Goal: Communication & Community: Answer question/provide support

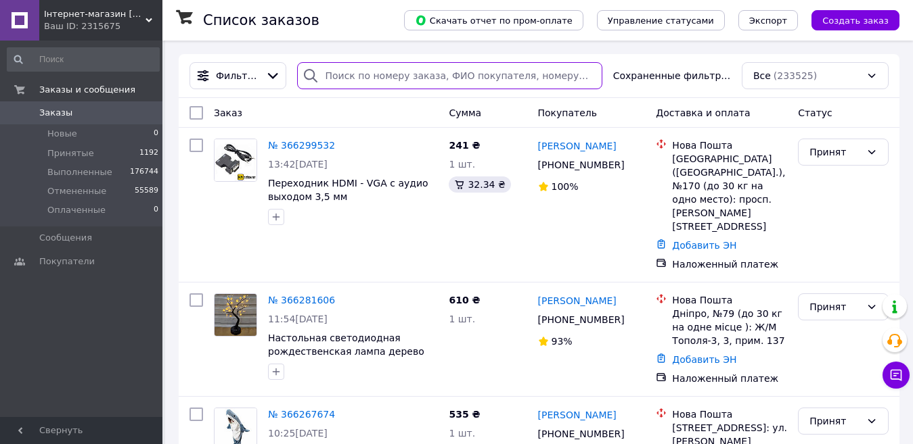
click at [413, 74] on input "search" at bounding box center [449, 75] width 304 height 27
paste input "366067159UA"
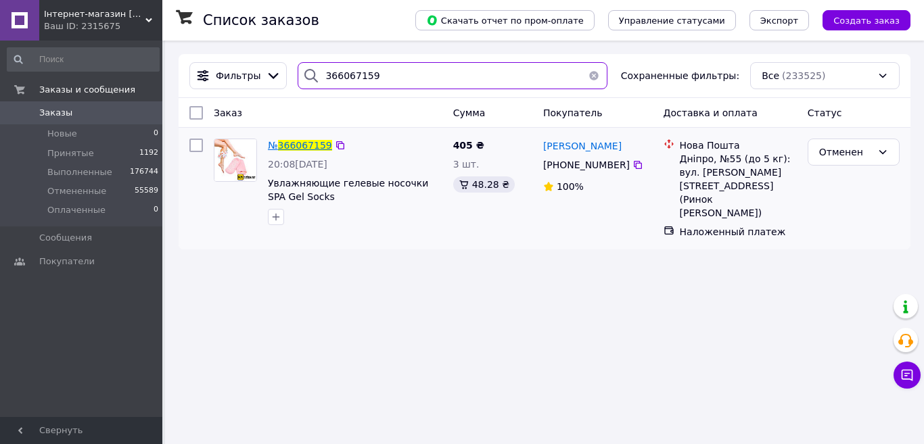
type input "366067159"
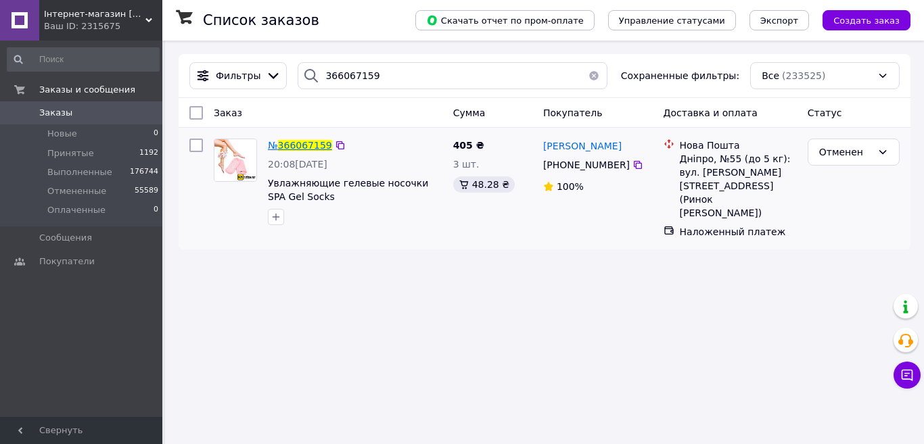
click at [292, 147] on span "366067159" at bounding box center [305, 145] width 54 height 11
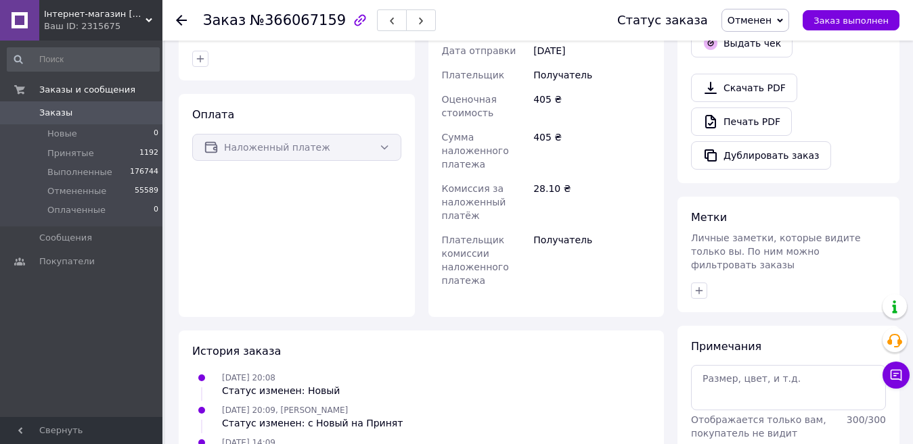
scroll to position [546, 0]
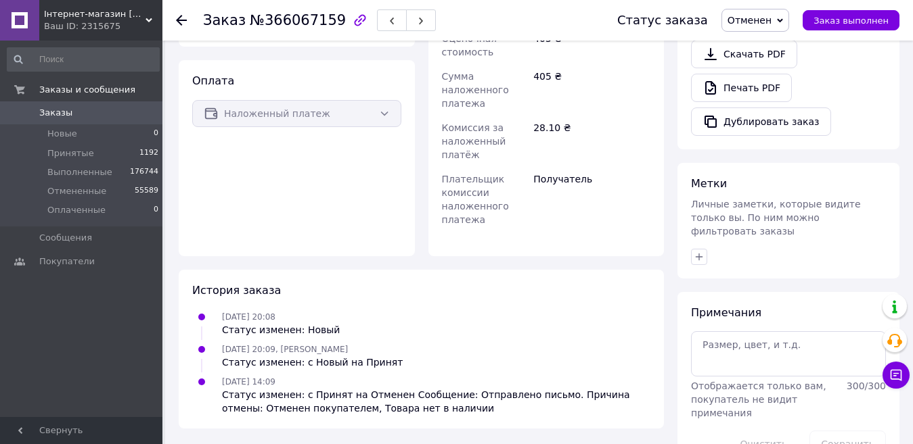
click at [122, 113] on span "Заказы" at bounding box center [82, 113] width 86 height 12
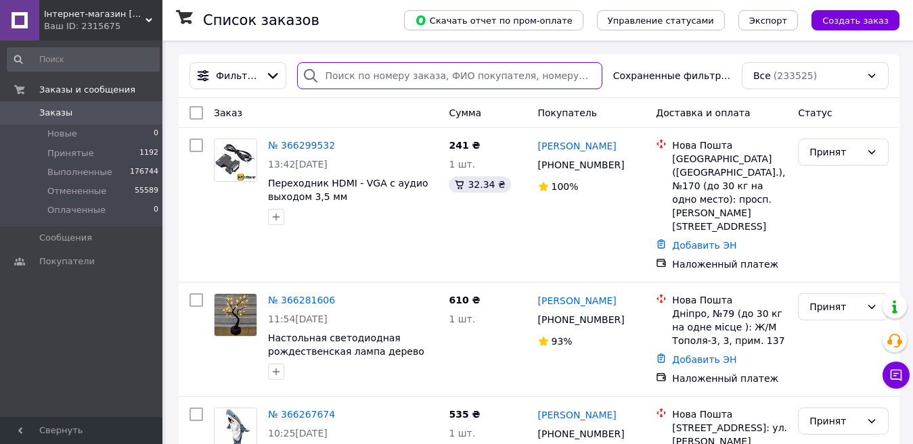
click at [391, 88] on input "search" at bounding box center [449, 75] width 304 height 27
paste input "366066582UA"
type input "366066582"
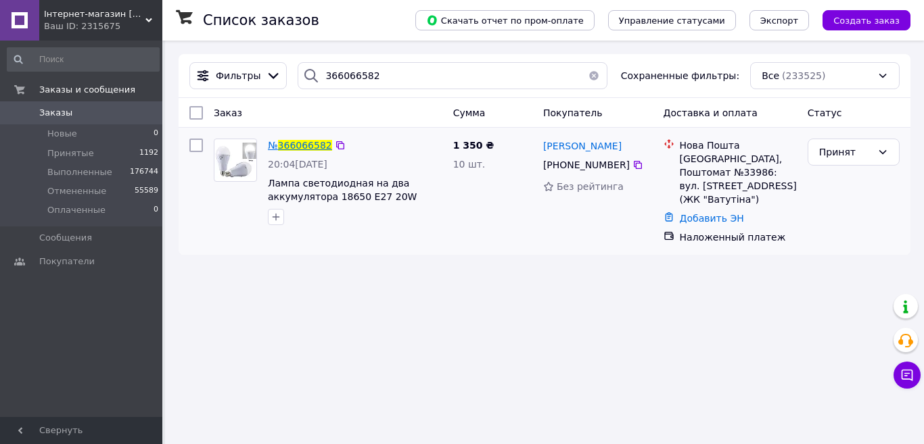
click at [311, 150] on span "366066582" at bounding box center [305, 145] width 54 height 11
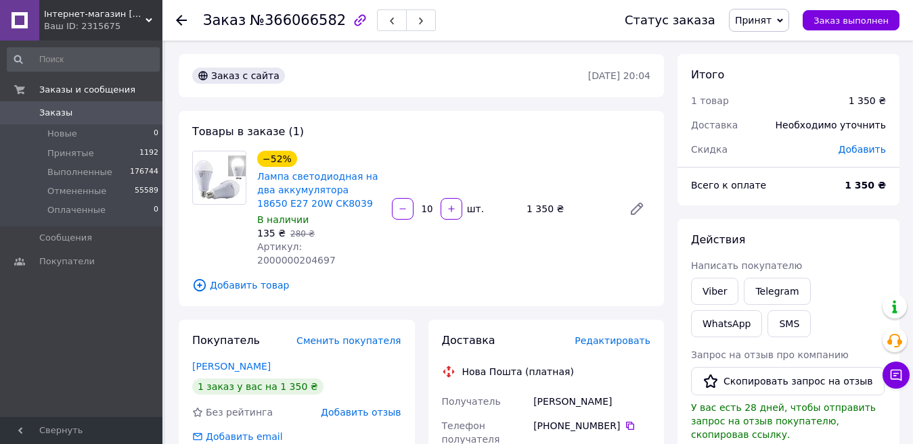
click at [110, 106] on link "Заказы 0" at bounding box center [83, 112] width 166 height 23
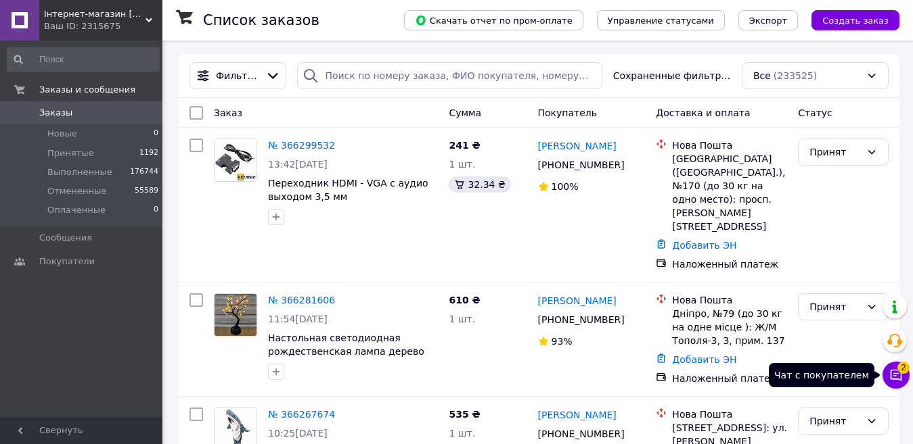
click at [901, 374] on icon at bounding box center [896, 376] width 12 height 12
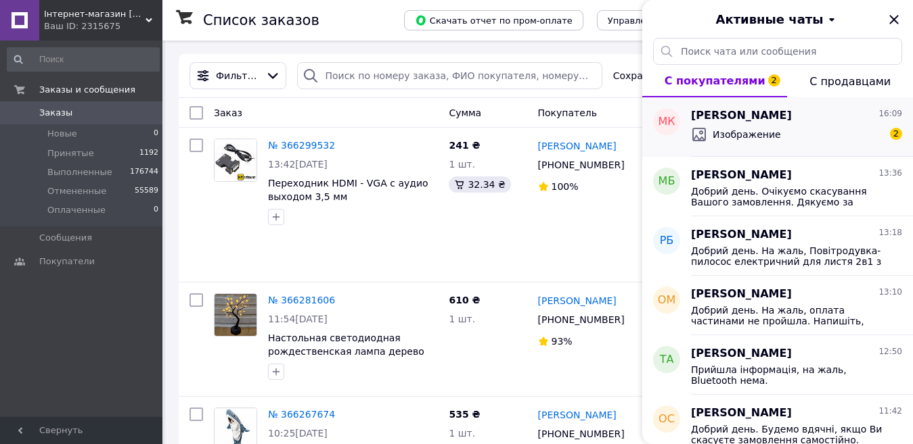
click at [791, 147] on div "марина Костицына 16:09 Изображение 2" at bounding box center [802, 127] width 222 height 60
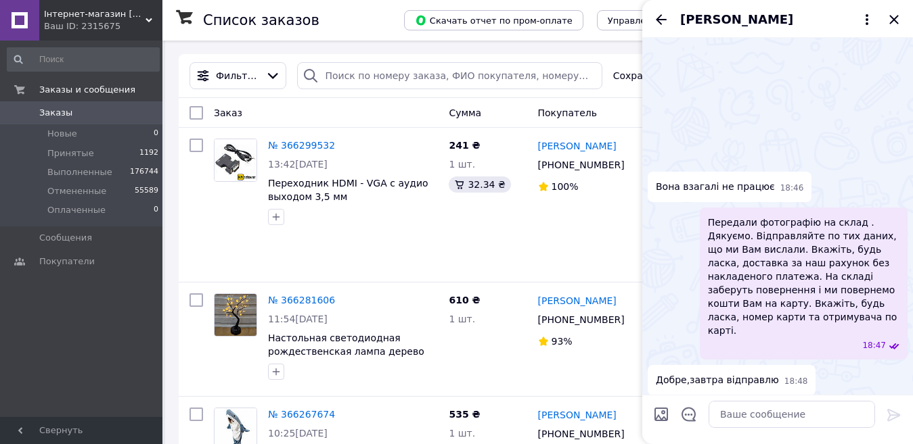
scroll to position [2869, 0]
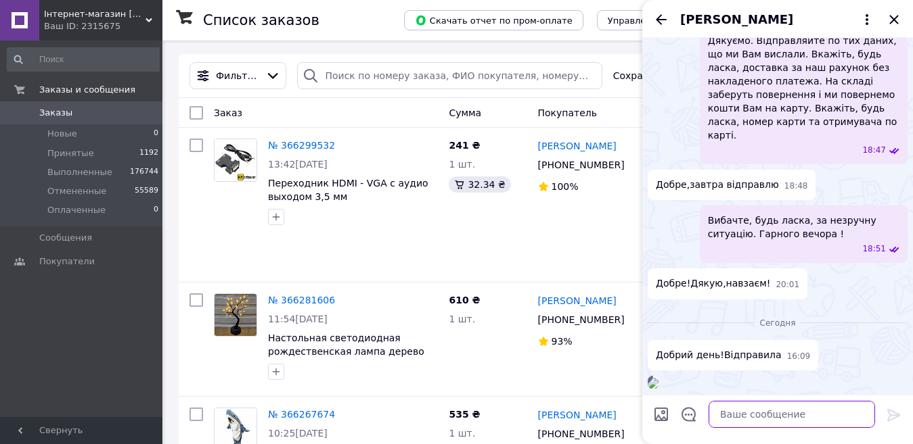
click at [753, 414] on textarea at bounding box center [791, 414] width 166 height 27
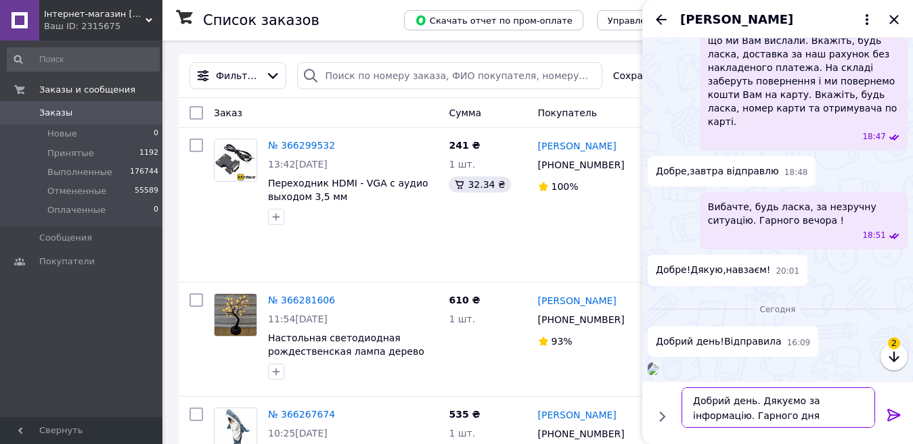
type textarea "Добрий день. Дякуємо за інформацію. Гарного дня !"
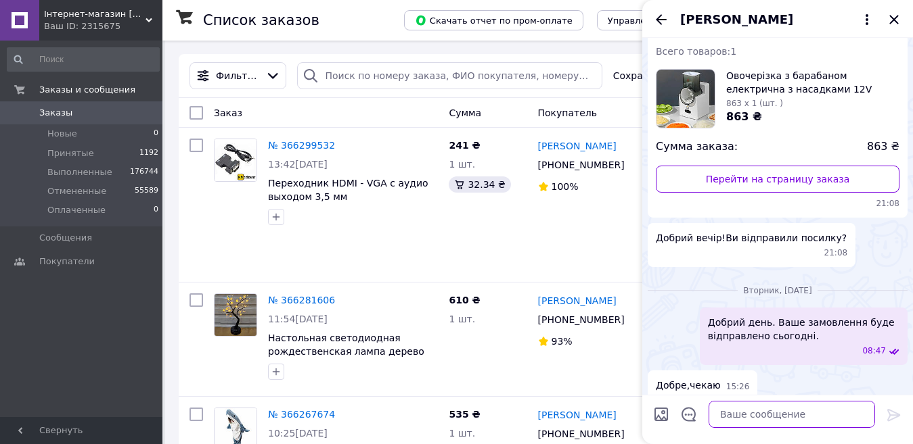
scroll to position [0, 0]
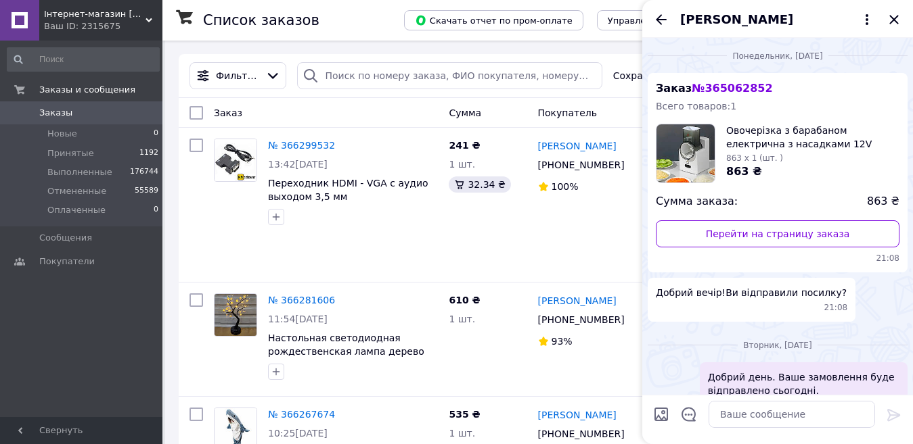
click at [737, 87] on span "№ 365062852" at bounding box center [731, 88] width 81 height 13
copy span "365062852"
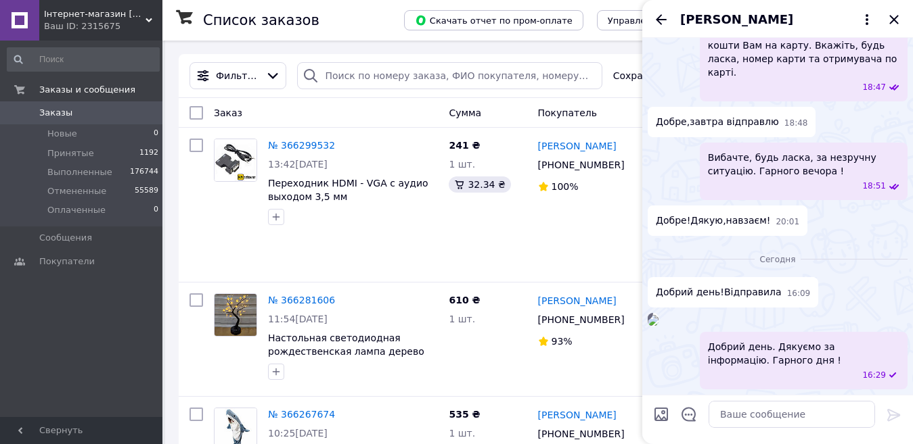
scroll to position [2907, 0]
click at [658, 315] on img at bounding box center [652, 320] width 11 height 11
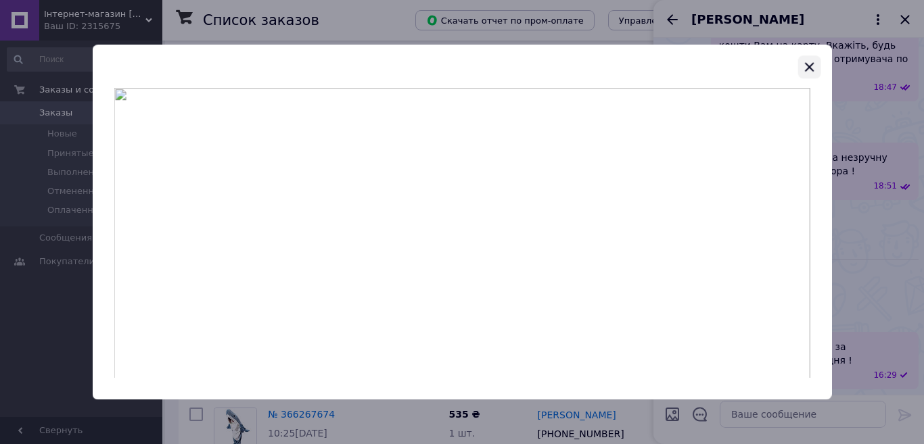
click at [810, 69] on icon "button" at bounding box center [809, 67] width 16 height 16
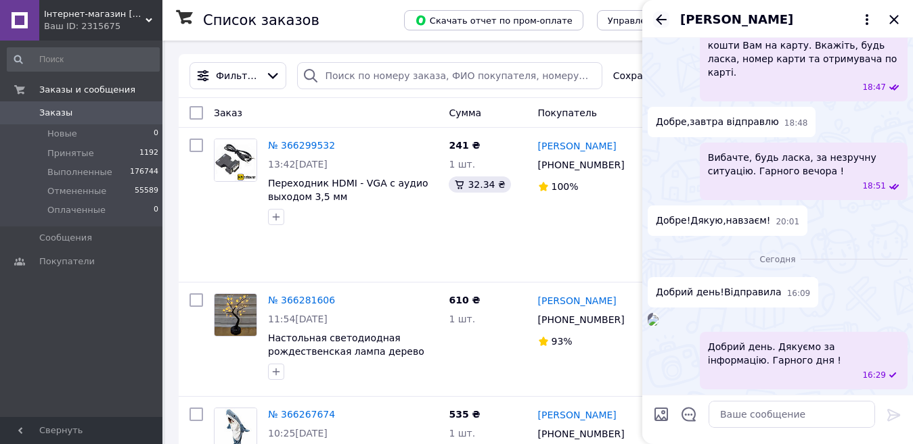
click at [665, 20] on icon "Назад" at bounding box center [661, 20] width 16 height 16
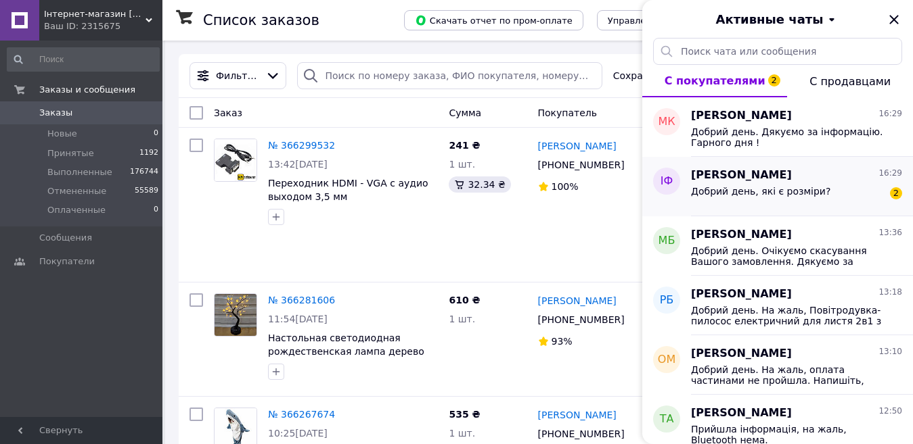
click at [808, 205] on div "Інна Федорченко 16:29 Добрий день, які є розміри? 2" at bounding box center [802, 187] width 222 height 60
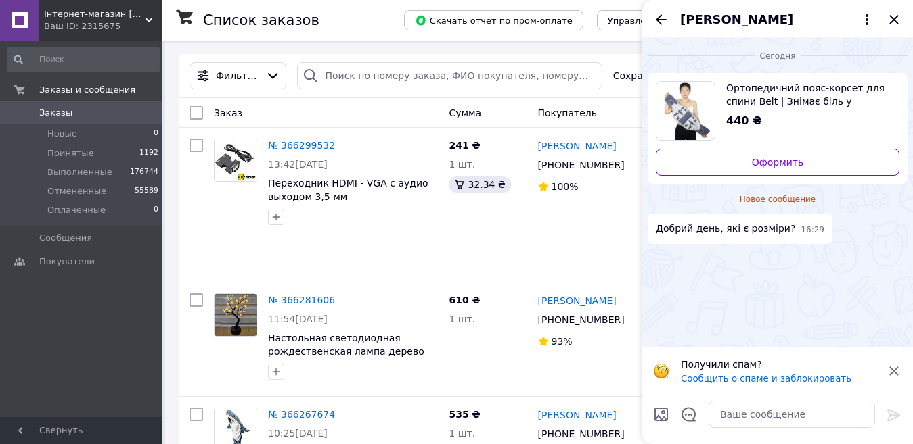
click at [790, 102] on span "Ортопедичний пояс-корсет для спини Belt | Знімає біль у попереку з ефектом прог…" at bounding box center [807, 94] width 162 height 27
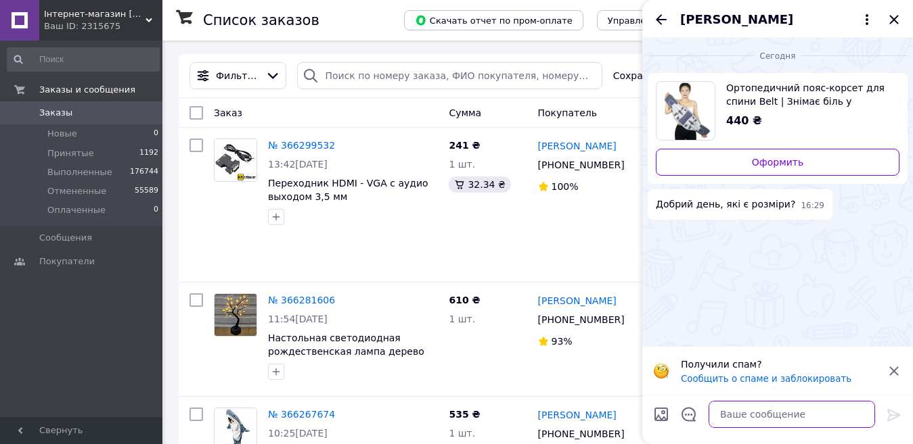
click at [740, 414] on textarea at bounding box center [791, 414] width 166 height 27
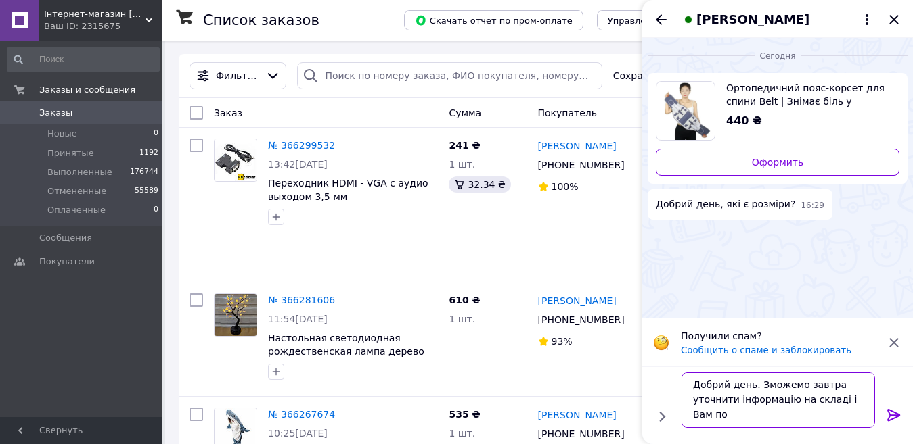
scroll to position [1, 0]
type textarea "Добрий день. Зможемо завтра уточнити інформацію на складі і Вам повідомити."
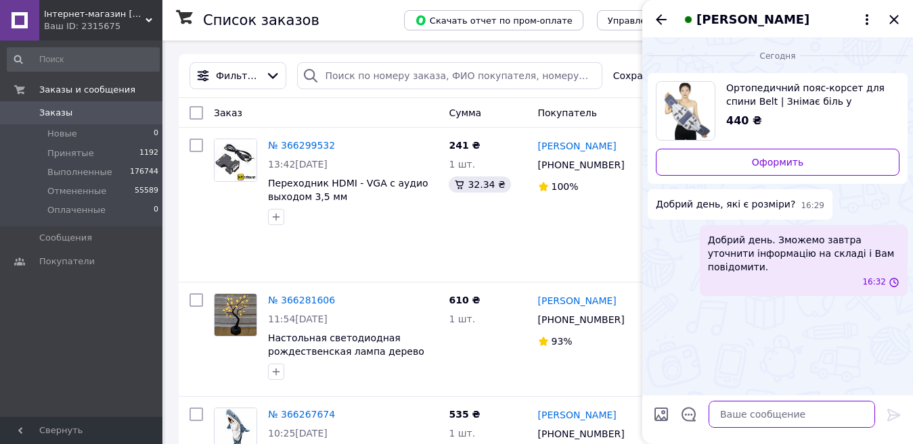
scroll to position [0, 0]
click at [660, 21] on icon "Назад" at bounding box center [661, 20] width 16 height 16
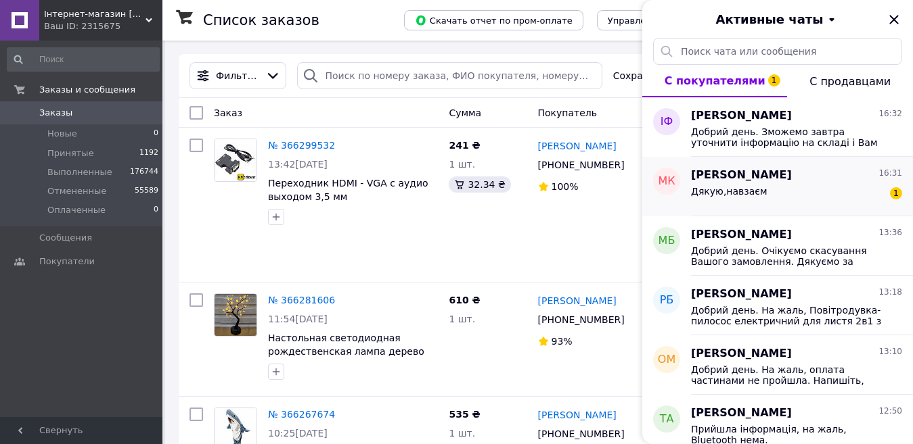
click at [790, 195] on div "Дякую,навзаєм 1" at bounding box center [796, 194] width 211 height 22
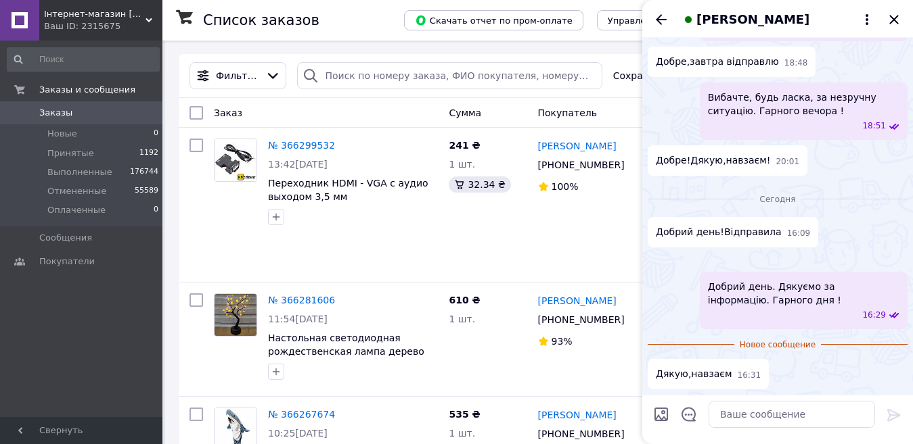
scroll to position [2967, 0]
click at [658, 17] on icon "Назад" at bounding box center [661, 19] width 11 height 10
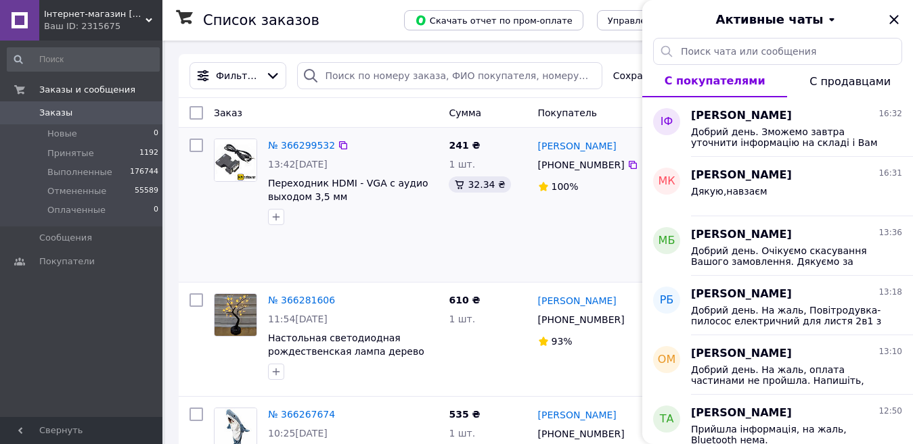
drag, startPoint x: 891, startPoint y: 21, endPoint x: 398, endPoint y: 248, distance: 542.8
click at [892, 21] on icon "Закрыть" at bounding box center [894, 20] width 16 height 16
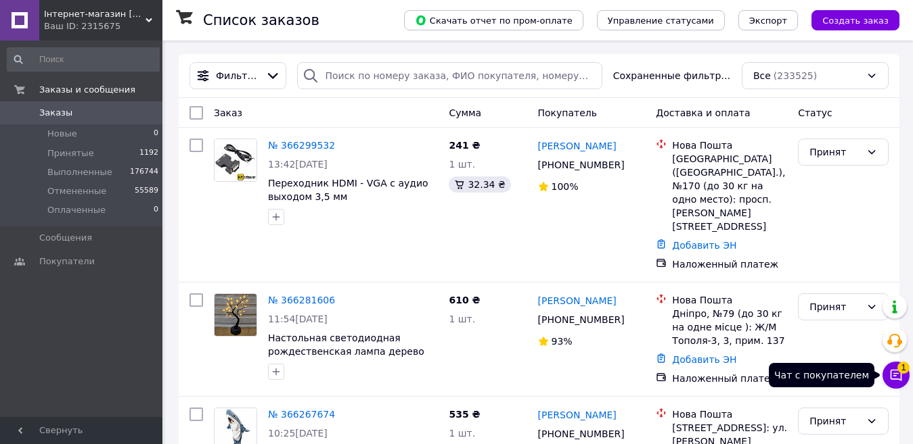
click at [903, 372] on span "1" at bounding box center [903, 368] width 12 height 12
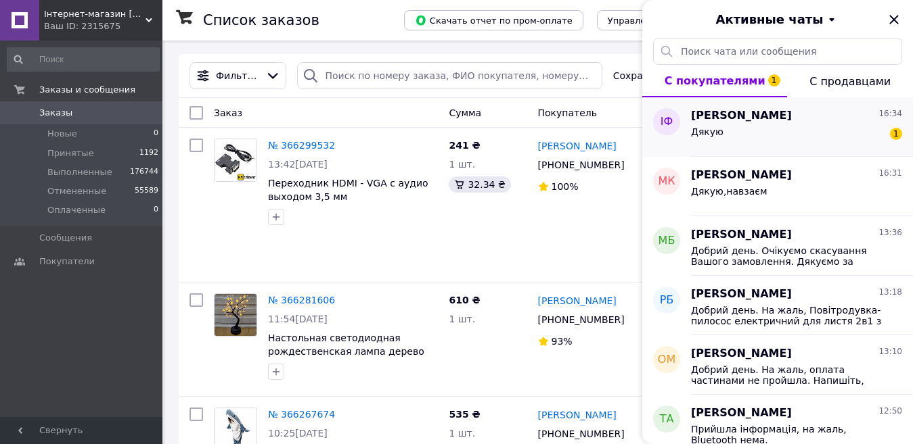
click at [816, 150] on div "Інна Федорченко 16:34 Дякую 1" at bounding box center [802, 127] width 222 height 60
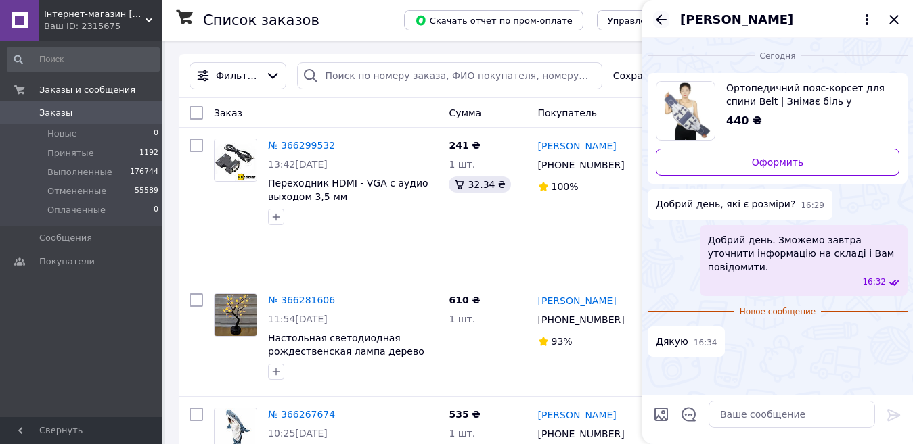
click at [660, 13] on icon "Назад" at bounding box center [661, 20] width 16 height 16
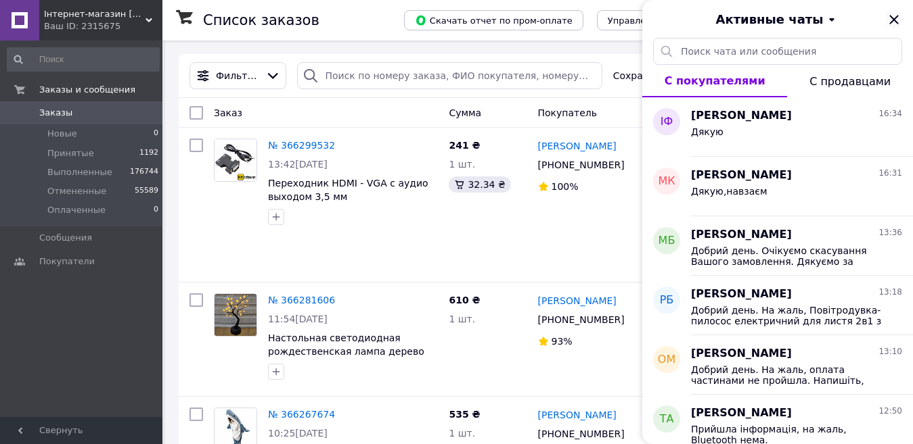
click at [891, 19] on icon "Закрыть" at bounding box center [894, 20] width 16 height 16
